Goal: Information Seeking & Learning: Learn about a topic

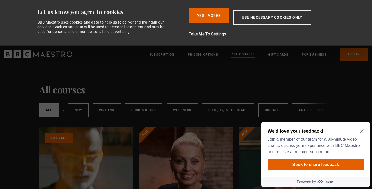
click at [362, 131] on icon "Close Maze Prompt" at bounding box center [361, 131] width 4 height 4
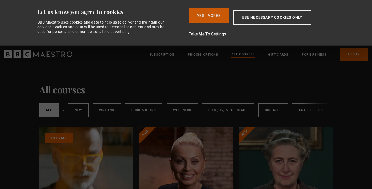
click at [219, 19] on button "Yes I Agree" at bounding box center [209, 15] width 40 height 14
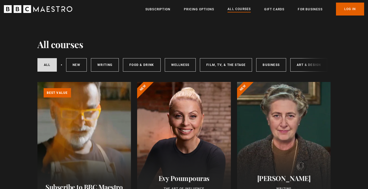
click at [283, 76] on div "All courses New courses Writing Food & Drink Wellness Film, TV, & The Stage Bus…" at bounding box center [183, 64] width 293 height 28
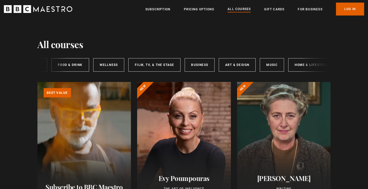
scroll to position [0, 77]
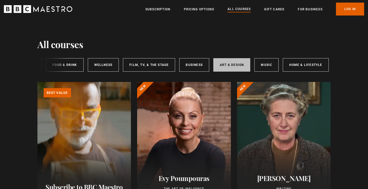
click at [233, 61] on link "Art & Design" at bounding box center [231, 64] width 37 height 13
